Goal: Information Seeking & Learning: Learn about a topic

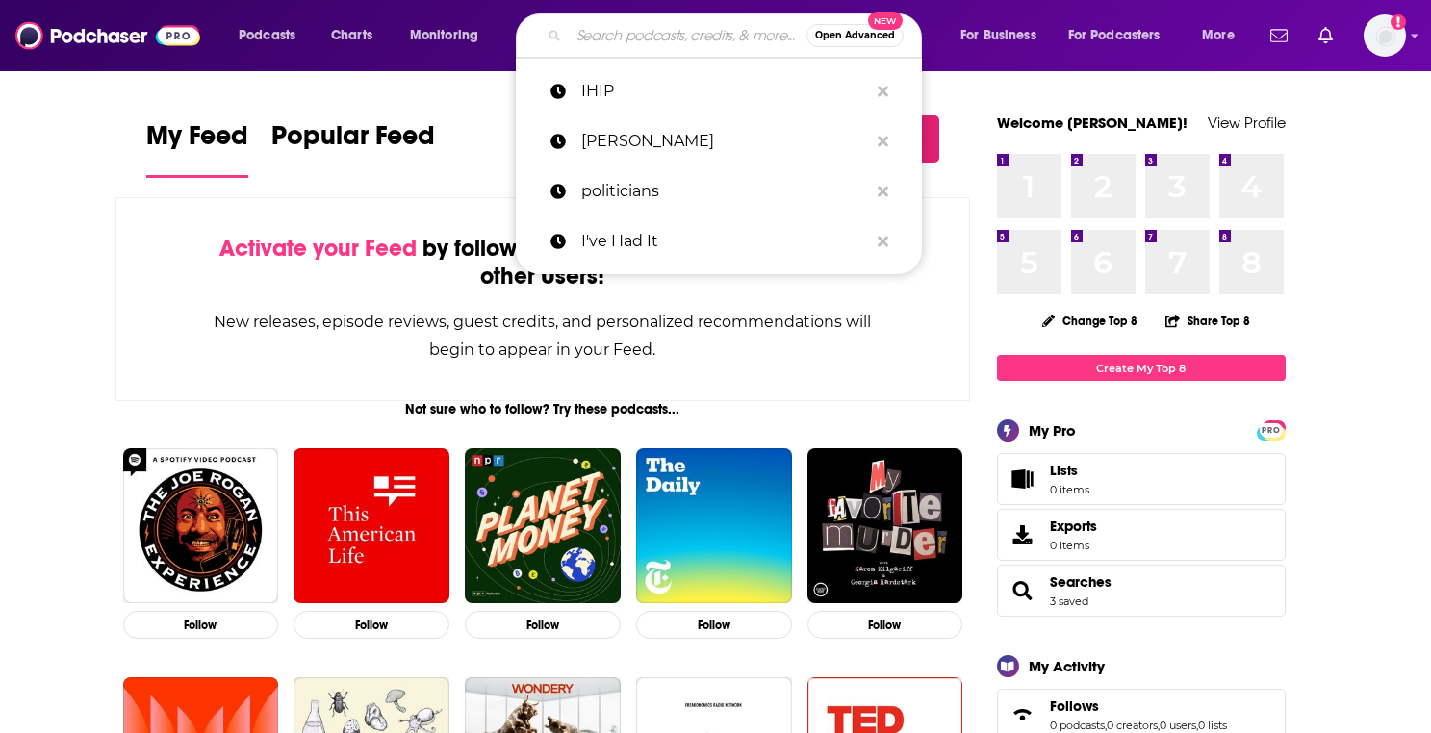
click at [627, 39] on input "Search podcasts, credits, & more..." at bounding box center [688, 35] width 238 height 31
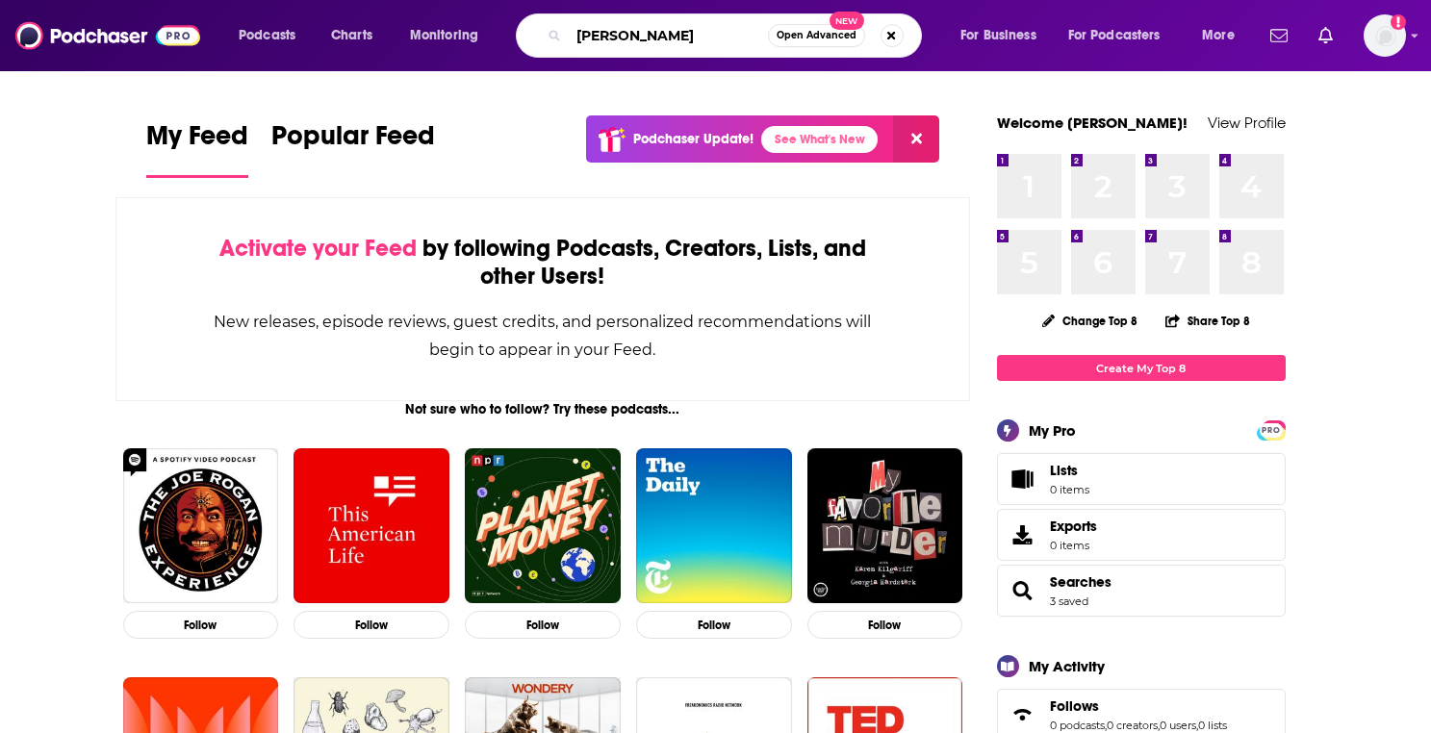
type input "[PERSON_NAME]"
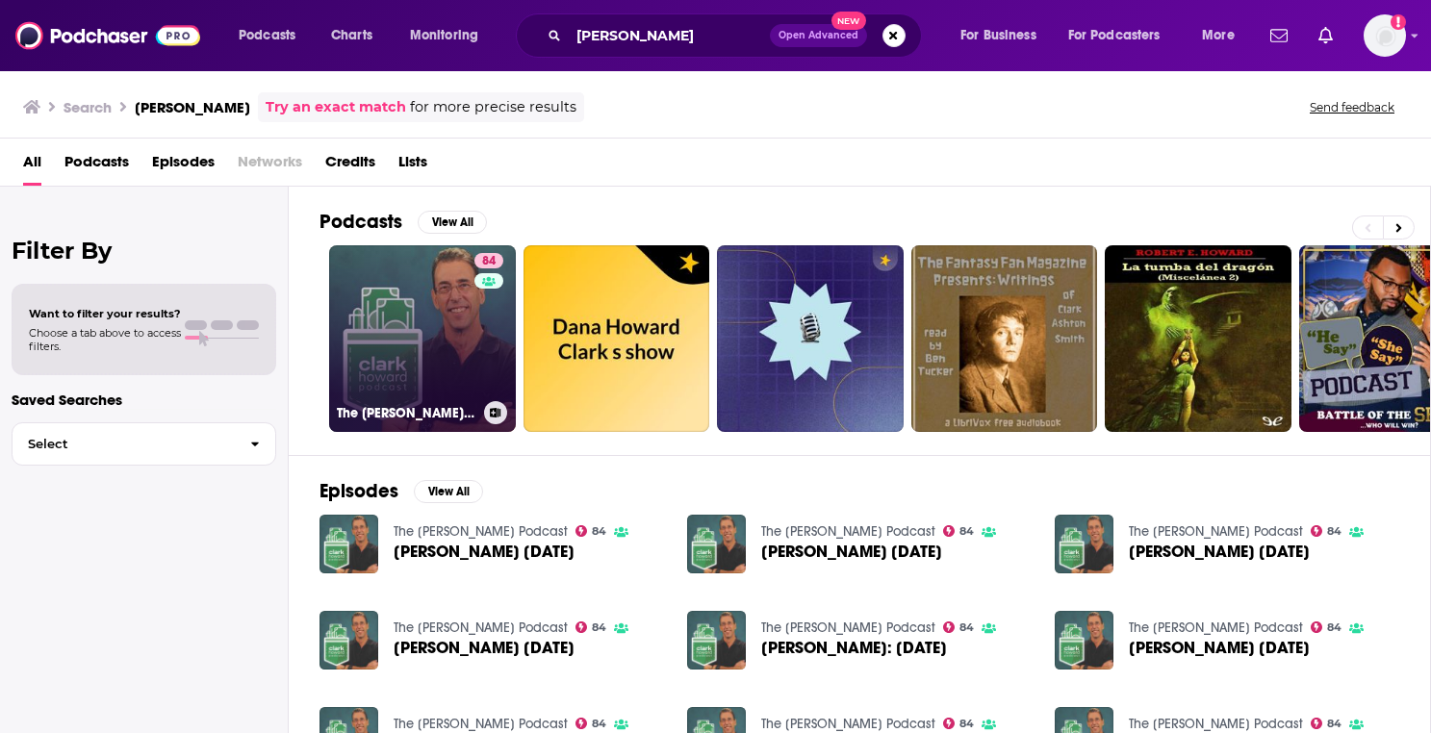
click at [424, 333] on link "84 The [PERSON_NAME] Podcast" at bounding box center [422, 338] width 187 height 187
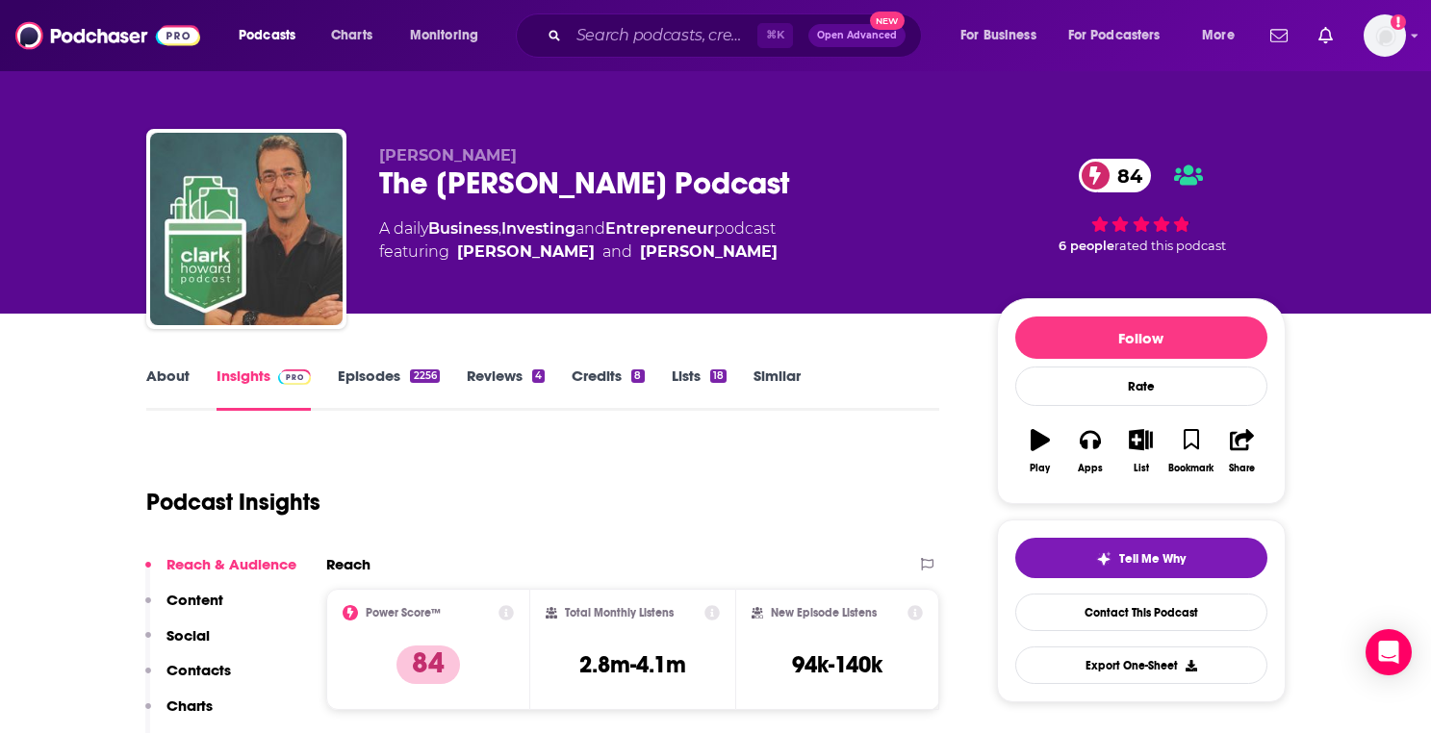
click at [609, 376] on link "Credits 8" at bounding box center [607, 389] width 72 height 44
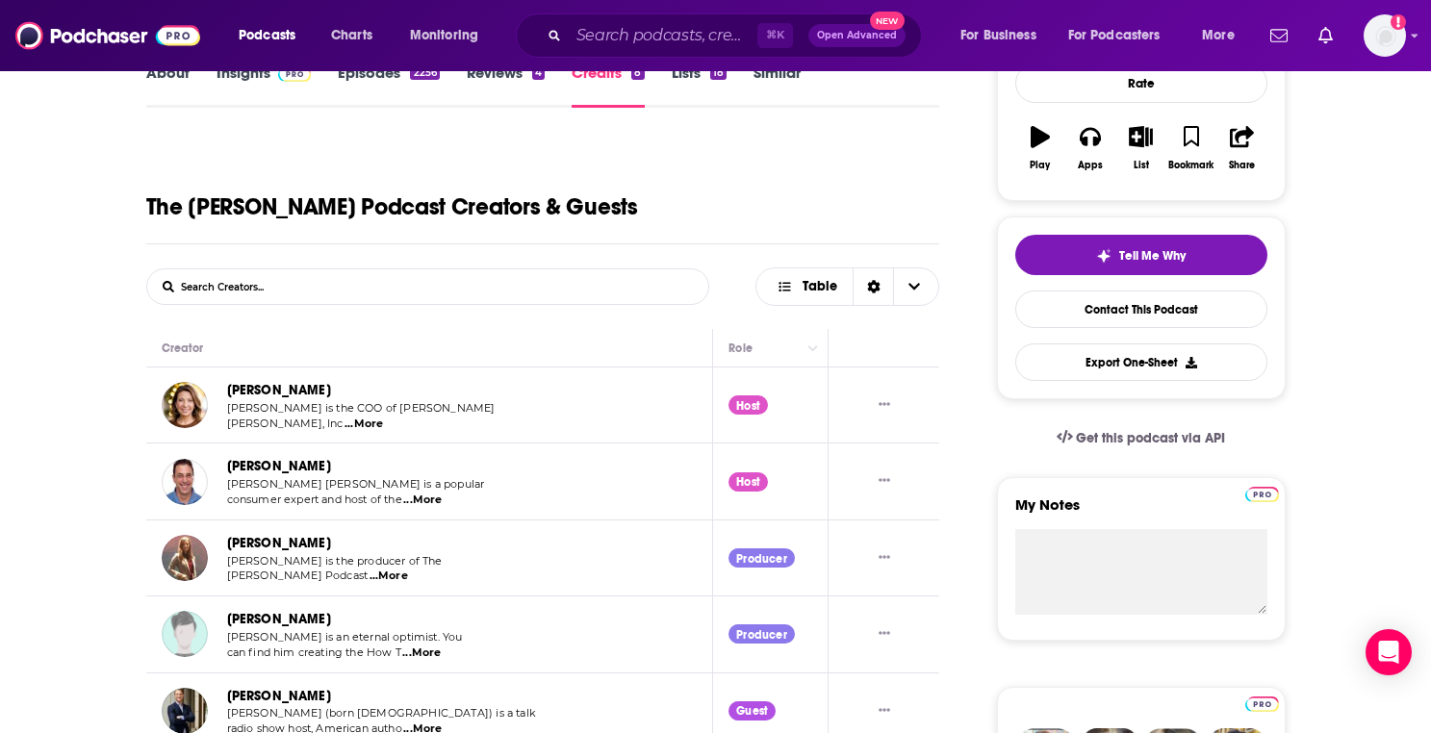
scroll to position [194, 0]
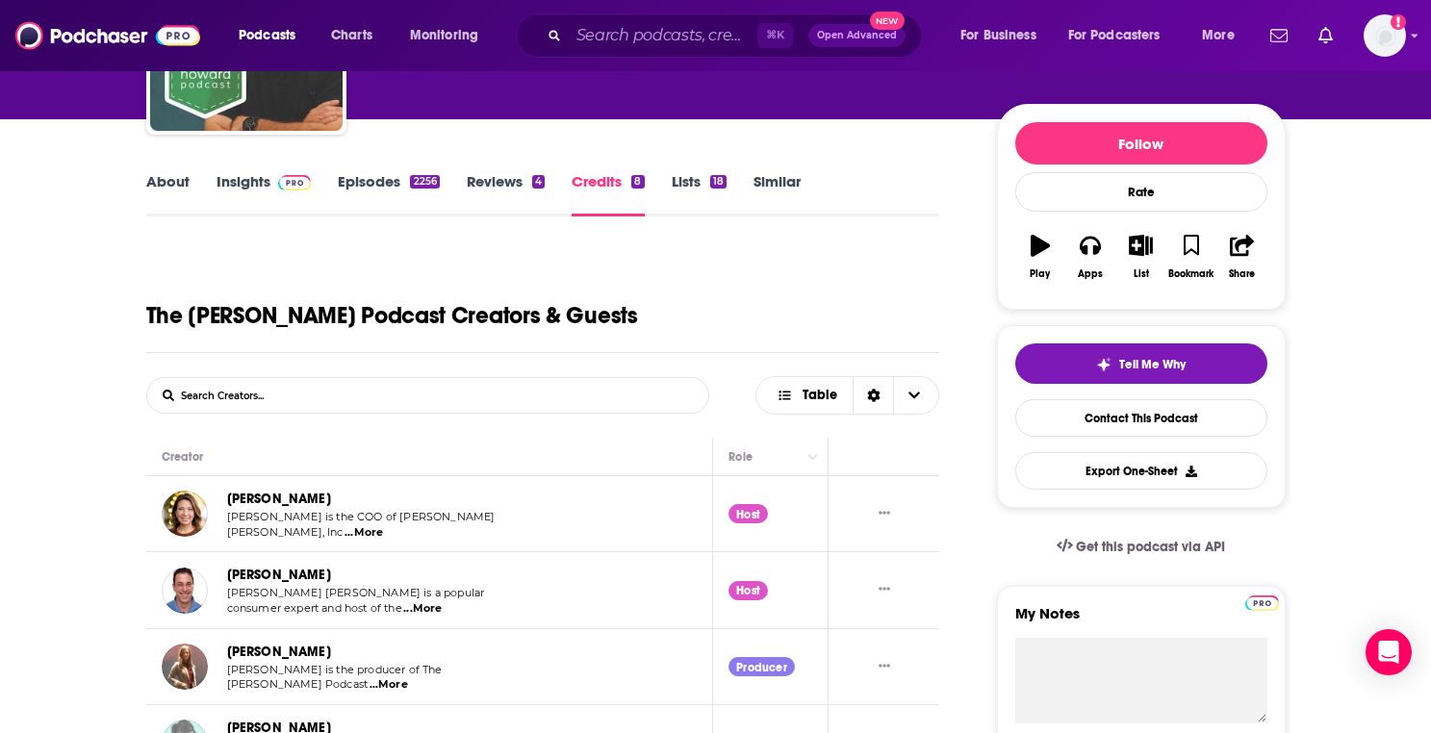
click at [696, 179] on link "Lists 18" at bounding box center [698, 194] width 55 height 44
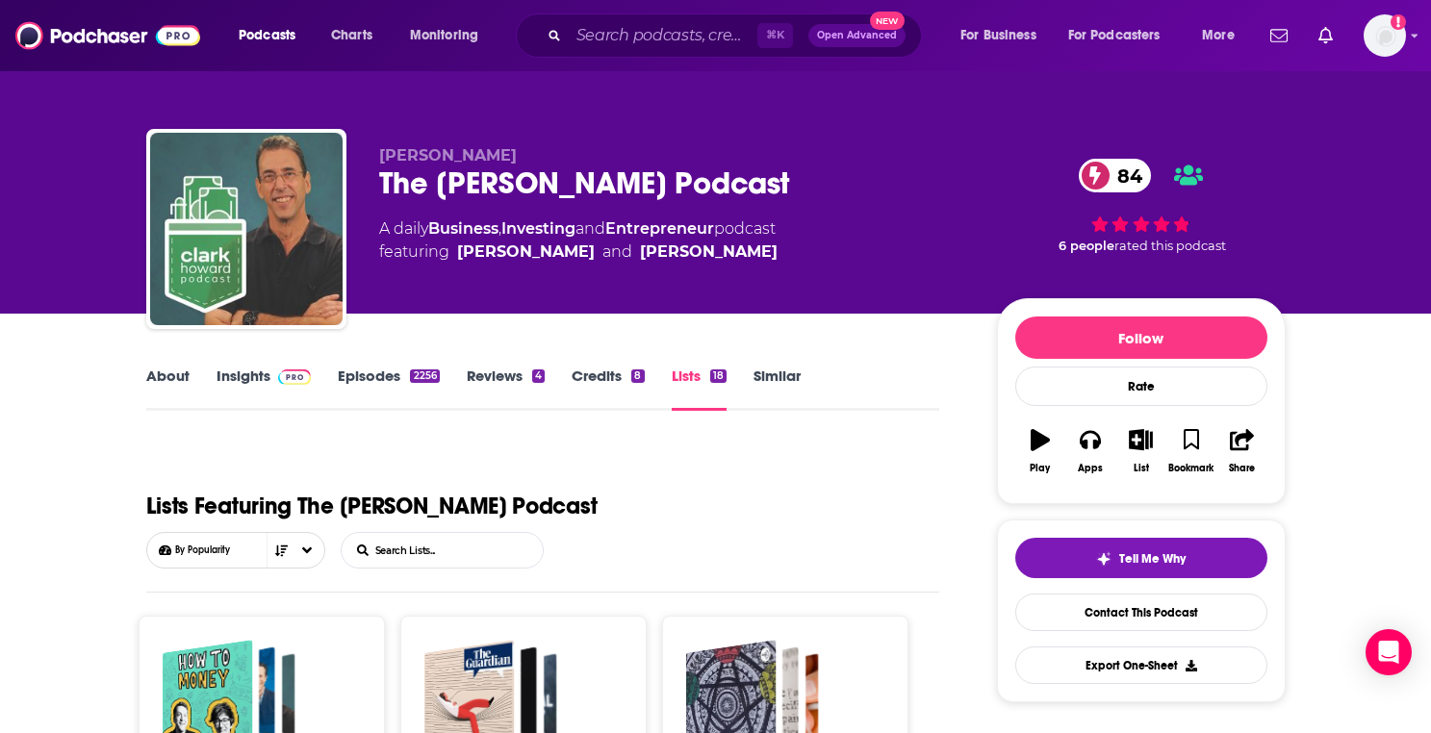
click at [363, 376] on link "Episodes 2256" at bounding box center [388, 389] width 101 height 44
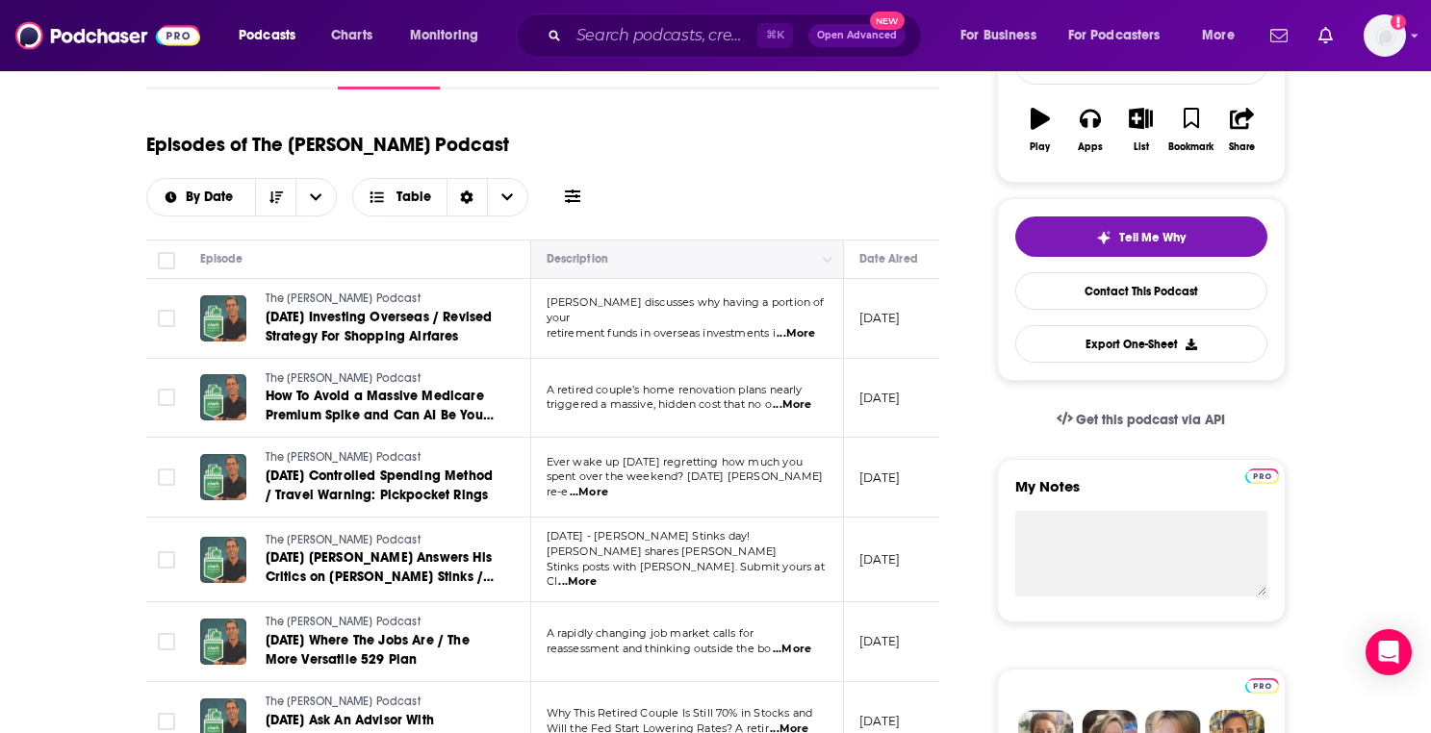
scroll to position [407, 0]
